Goal: Task Accomplishment & Management: Complete application form

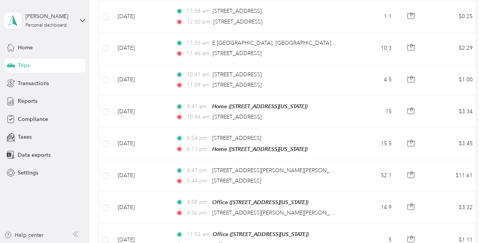
scroll to position [734, 0]
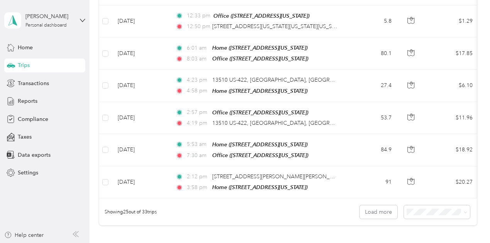
click at [435, 177] on li "50 per load" at bounding box center [435, 173] width 66 height 13
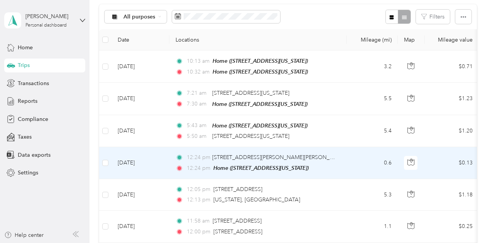
scroll to position [81, 0]
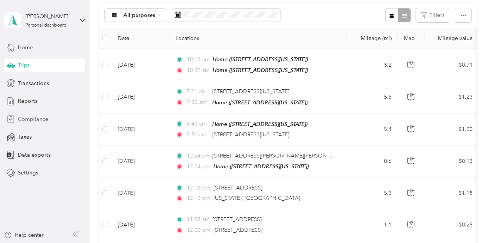
click at [39, 118] on span "Compliance" at bounding box center [33, 119] width 30 height 8
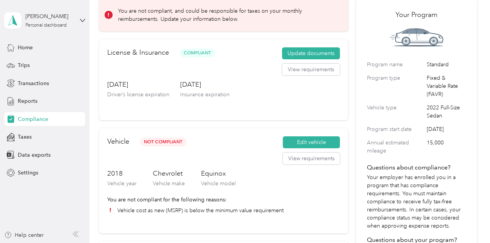
scroll to position [77, 0]
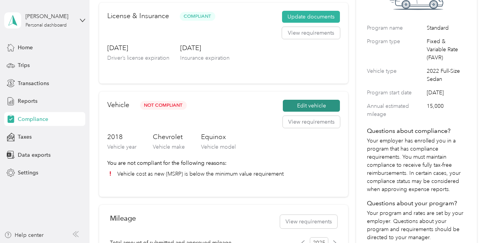
click at [311, 104] on button "Edit vehicle" at bounding box center [311, 106] width 57 height 12
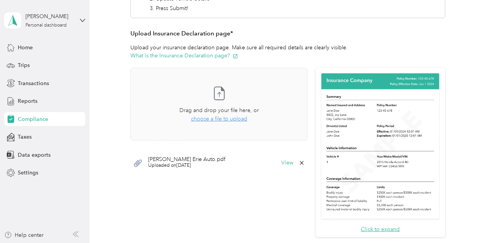
scroll to position [39, 0]
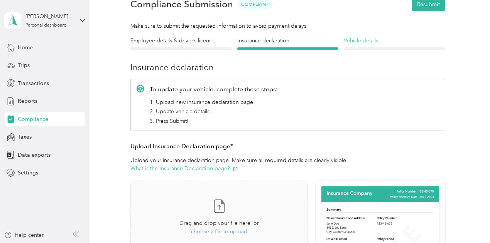
click at [368, 40] on h4 "Vehicle details" at bounding box center [393, 41] width 101 height 8
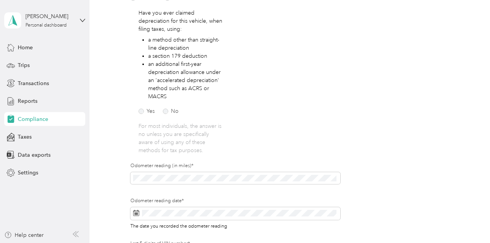
scroll to position [77, 0]
